Goal: Browse casually: Explore the website without a specific task or goal

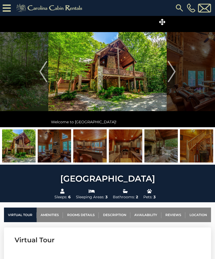
click at [170, 71] on img "Next" at bounding box center [172, 71] width 8 height 21
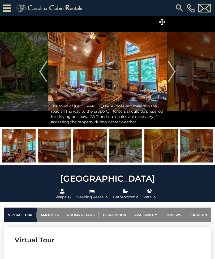
click at [169, 71] on img "Next" at bounding box center [172, 71] width 8 height 21
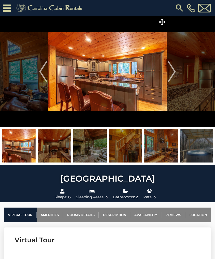
click at [171, 71] on img "Next" at bounding box center [172, 71] width 8 height 21
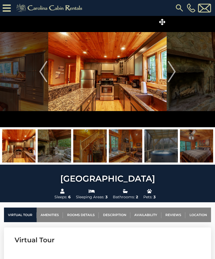
click at [171, 70] on img "Next" at bounding box center [172, 71] width 8 height 21
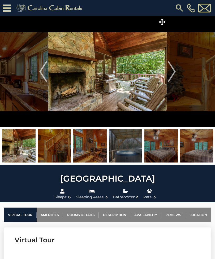
click at [171, 69] on img "Next" at bounding box center [172, 71] width 8 height 21
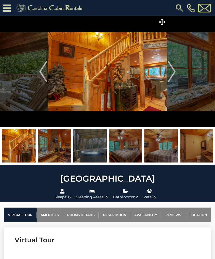
click at [170, 71] on img "Next" at bounding box center [172, 71] width 8 height 21
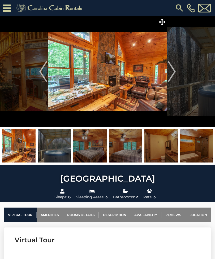
click at [171, 70] on img "Next" at bounding box center [172, 71] width 8 height 21
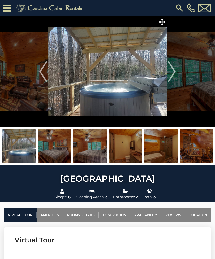
click at [170, 71] on img "Next" at bounding box center [172, 71] width 8 height 21
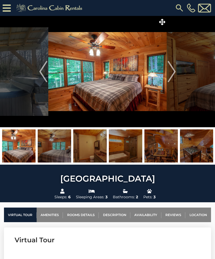
click at [168, 69] on img "Next" at bounding box center [172, 71] width 8 height 21
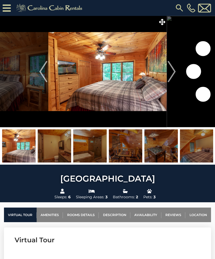
click at [169, 67] on img "Next" at bounding box center [172, 71] width 8 height 21
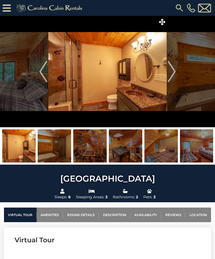
click at [173, 66] on img "Next" at bounding box center [172, 71] width 8 height 21
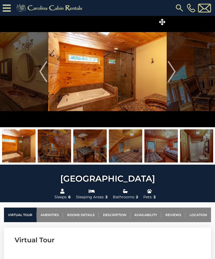
click at [168, 69] on img "Next" at bounding box center [172, 71] width 8 height 21
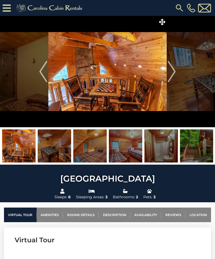
click at [169, 69] on img "Next" at bounding box center [172, 71] width 8 height 21
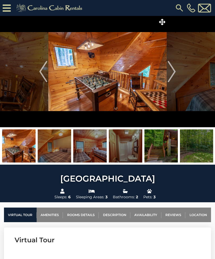
click at [172, 69] on img "Next" at bounding box center [172, 71] width 8 height 21
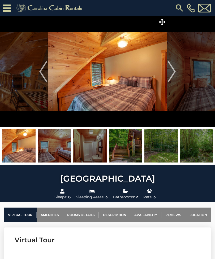
click at [171, 70] on img "Next" at bounding box center [172, 71] width 8 height 21
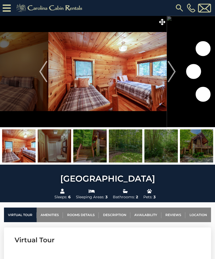
click at [170, 71] on img "Next" at bounding box center [172, 71] width 8 height 21
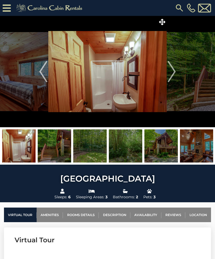
click at [171, 72] on img "Next" at bounding box center [172, 71] width 8 height 21
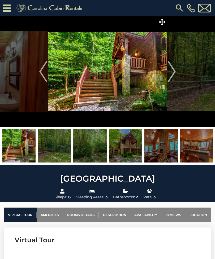
click at [171, 71] on img "Next" at bounding box center [172, 71] width 8 height 21
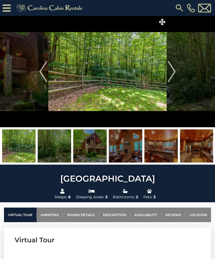
click at [172, 71] on img "Next" at bounding box center [172, 71] width 8 height 21
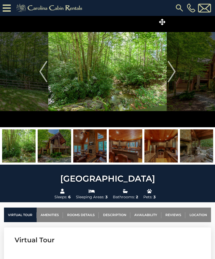
click at [172, 71] on img "Next" at bounding box center [172, 71] width 8 height 21
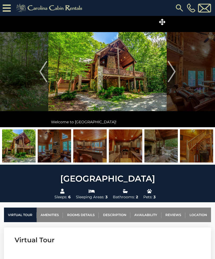
click at [172, 71] on img "Next" at bounding box center [172, 71] width 8 height 21
